Goal: Transaction & Acquisition: Purchase product/service

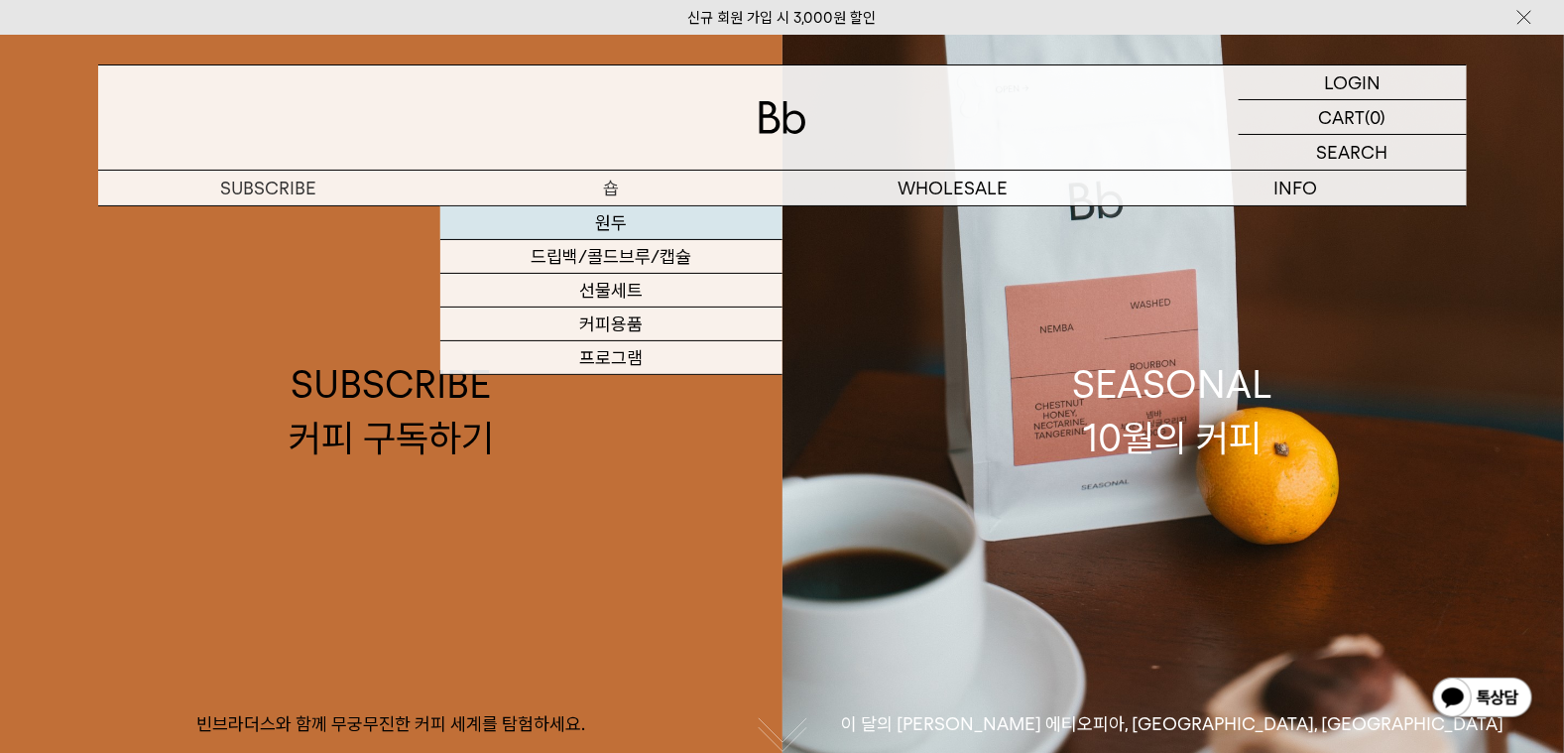
click at [591, 227] on link "원두" at bounding box center [611, 223] width 342 height 34
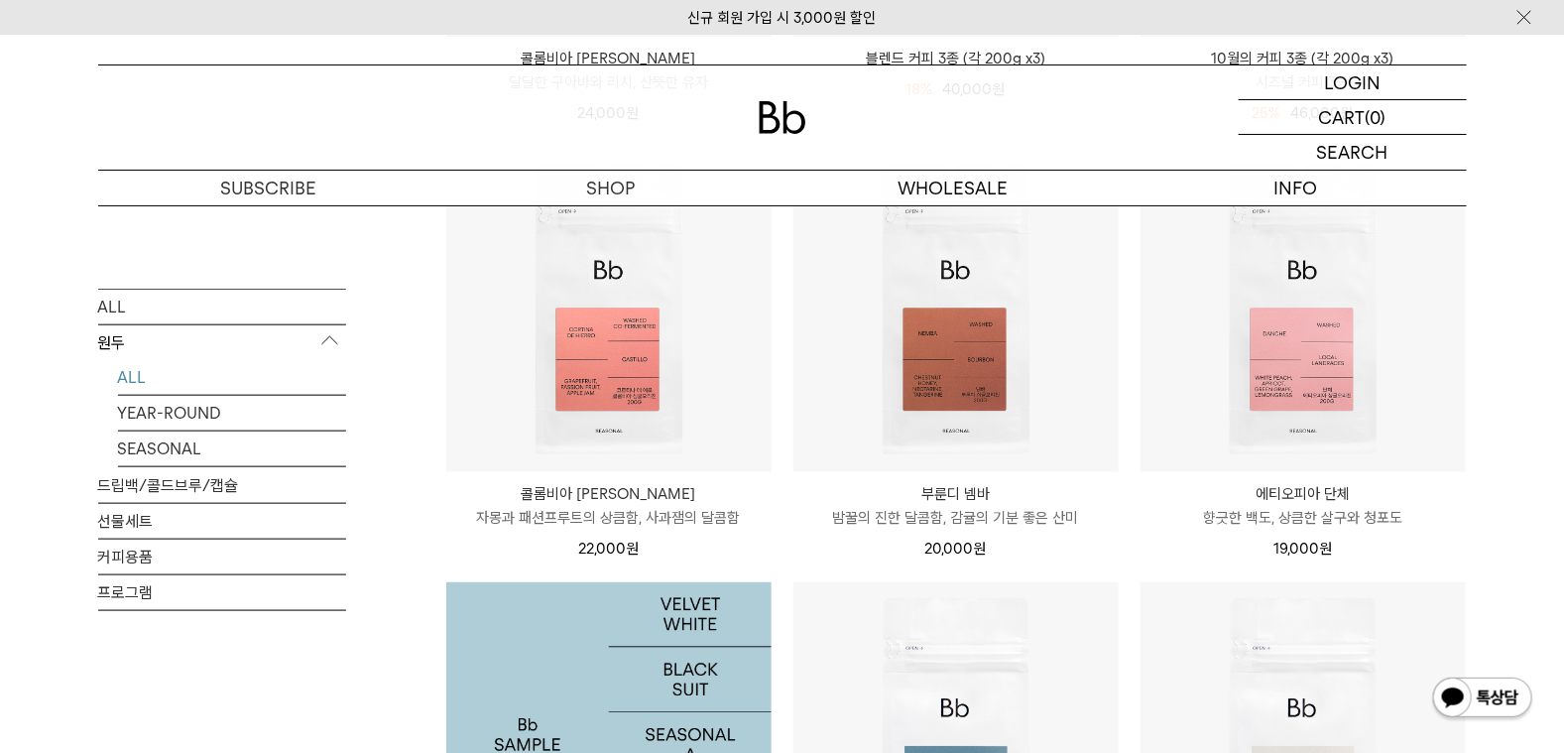
scroll to position [595, 0]
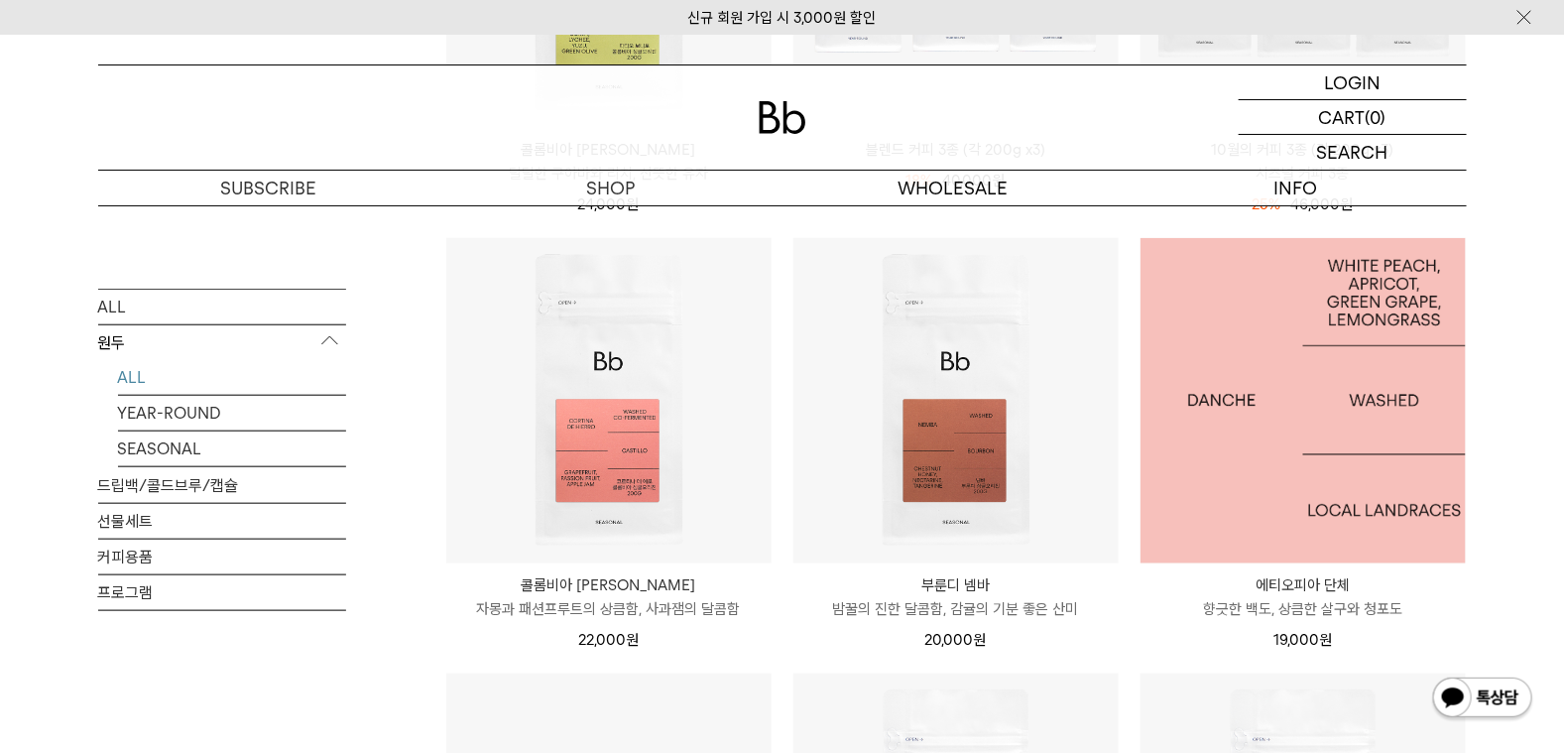
click at [1247, 431] on img at bounding box center [1302, 400] width 325 height 325
